Goal: Task Accomplishment & Management: Complete application form

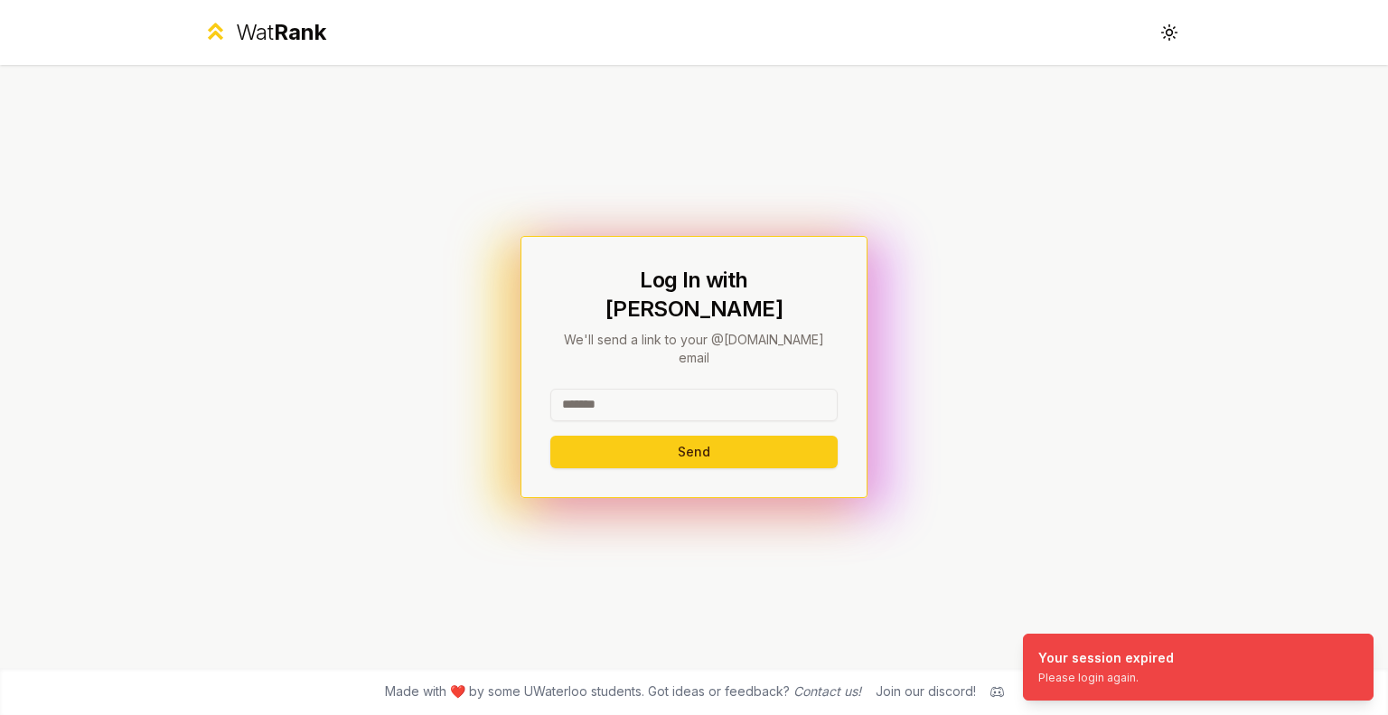
click at [593, 389] on input at bounding box center [693, 405] width 287 height 33
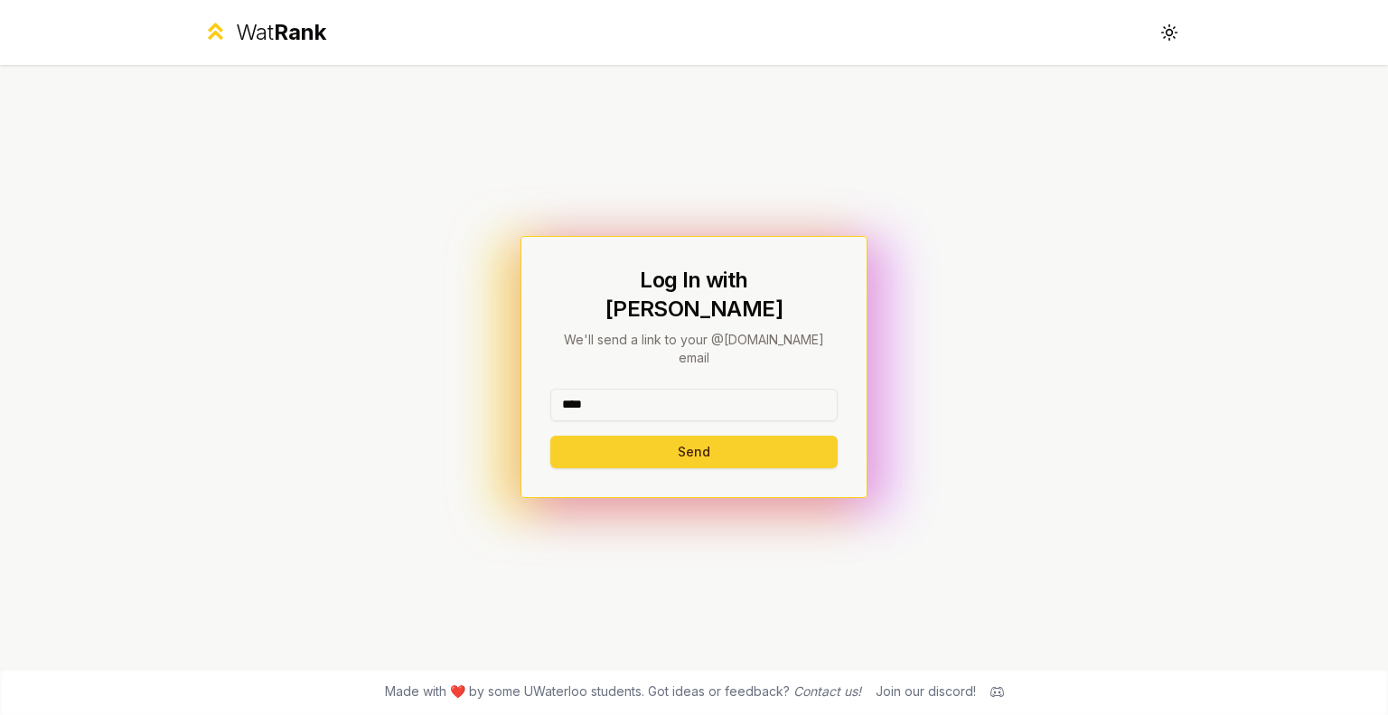
type input "*******"
click at [669, 436] on button "Send" at bounding box center [693, 452] width 287 height 33
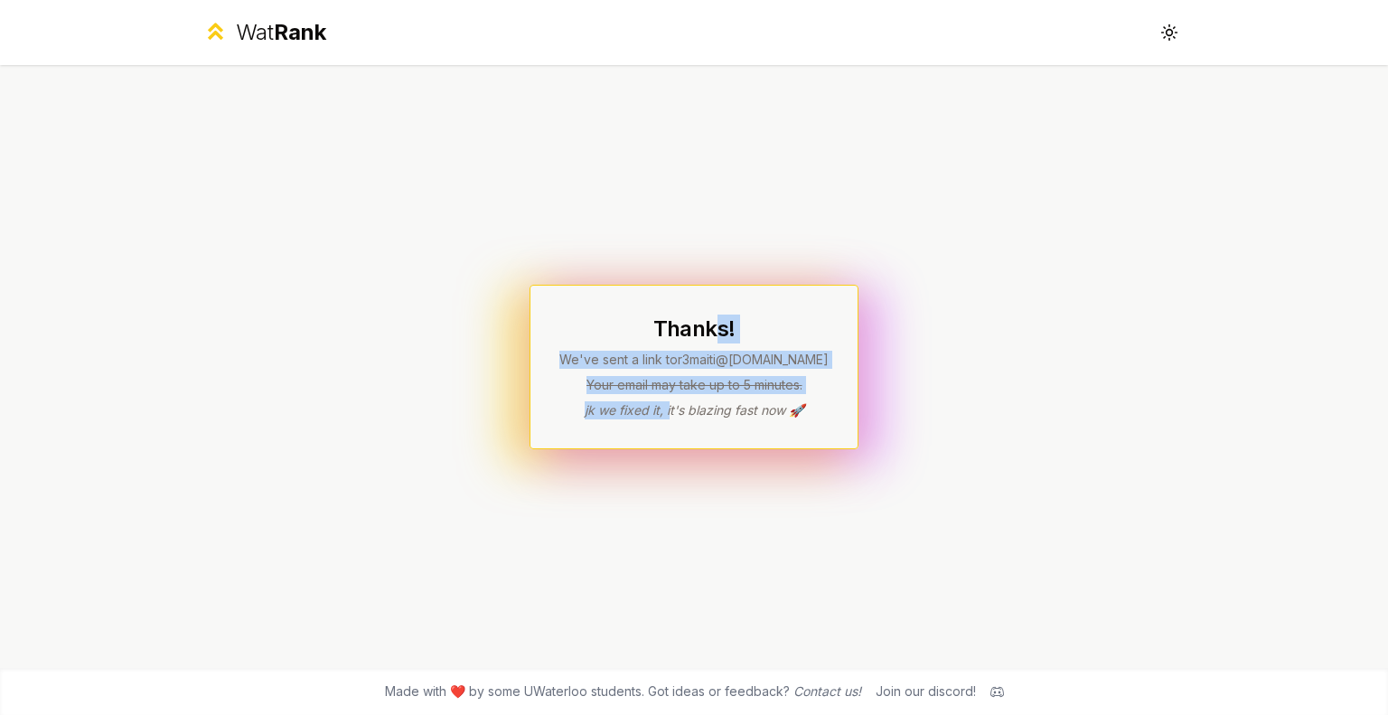
drag, startPoint x: 669, startPoint y: 418, endPoint x: 728, endPoint y: 212, distance: 214.5
click at [728, 212] on div "Thanks! We've sent a link to r3maiti @uwaterloo.ca Your email may take up to 5 …" at bounding box center [694, 366] width 1041 height 603
click at [772, 221] on div "Thanks! We've sent a link to r3maiti @uwaterloo.ca Your email may take up to 5 …" at bounding box center [694, 366] width 1041 height 603
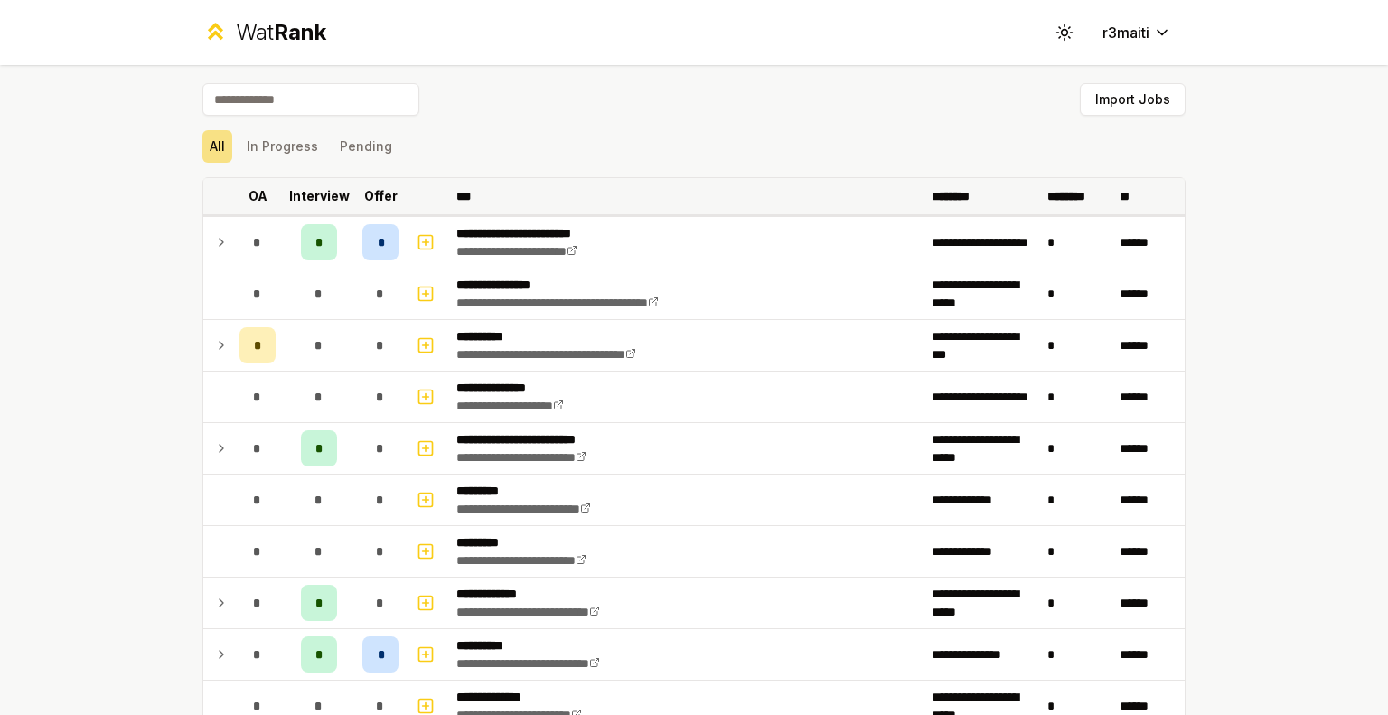
click at [322, 195] on p "Interview" at bounding box center [319, 196] width 61 height 18
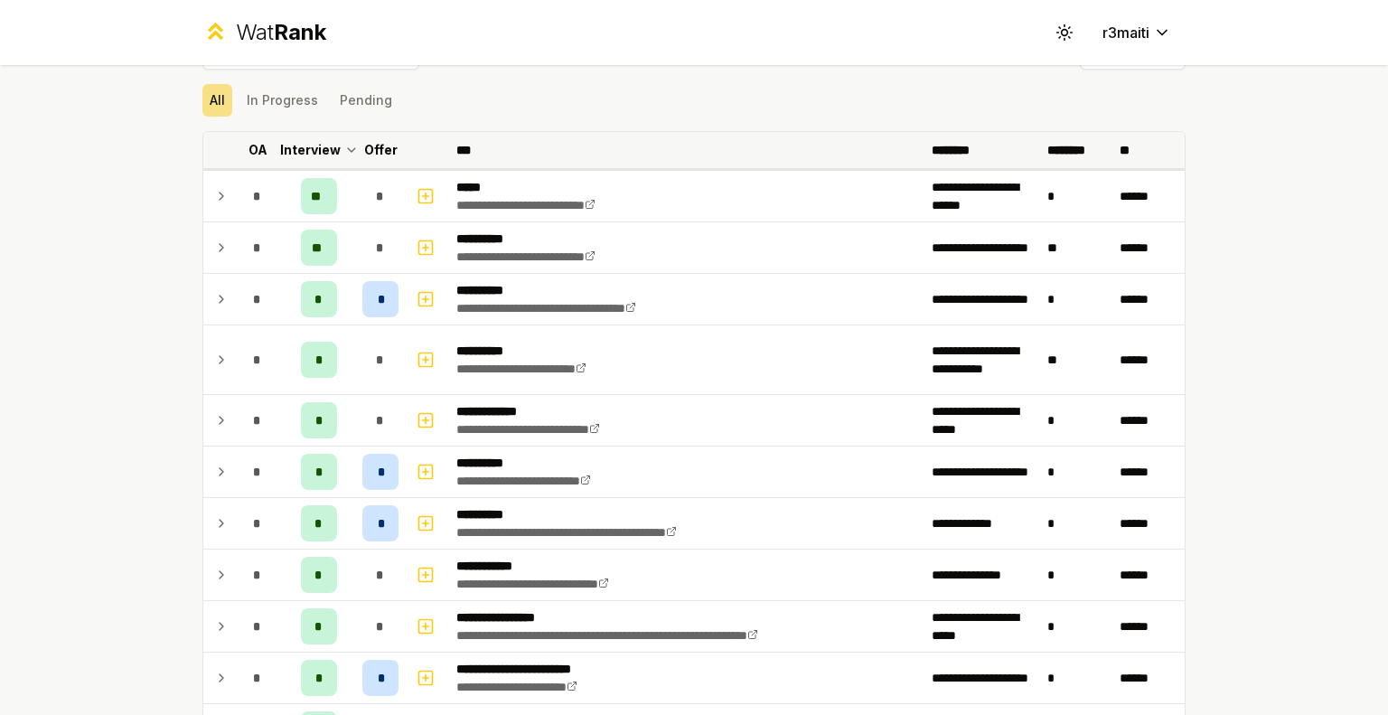
scroll to position [42, 0]
